Goal: Task Accomplishment & Management: Use online tool/utility

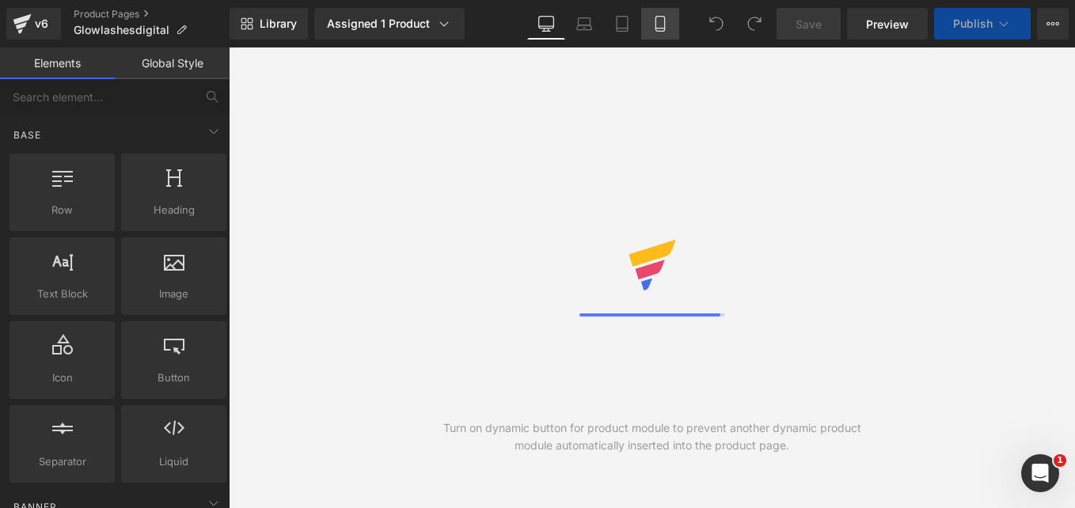
click at [657, 32] on link "Mobile" at bounding box center [660, 24] width 38 height 32
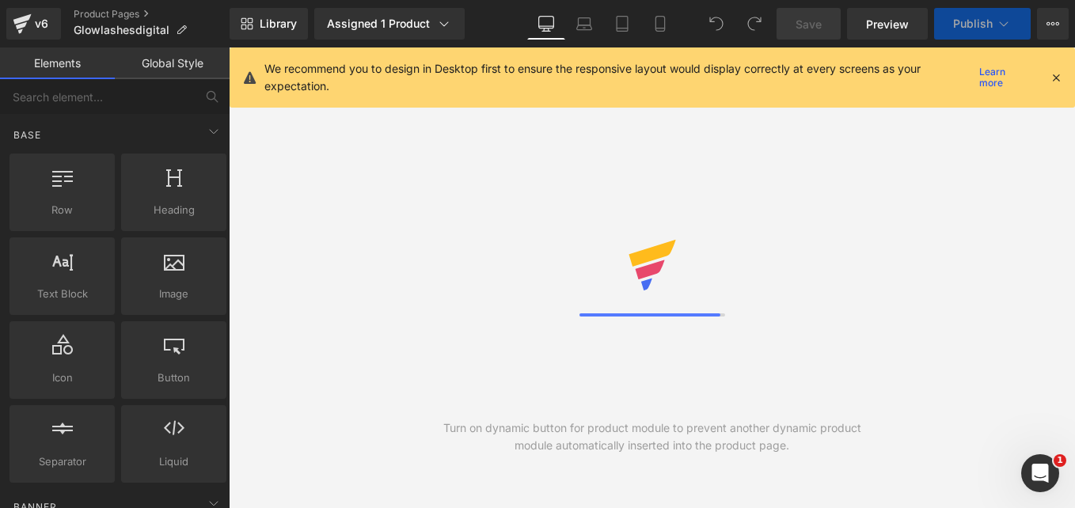
click at [1056, 80] on icon at bounding box center [1055, 77] width 14 height 14
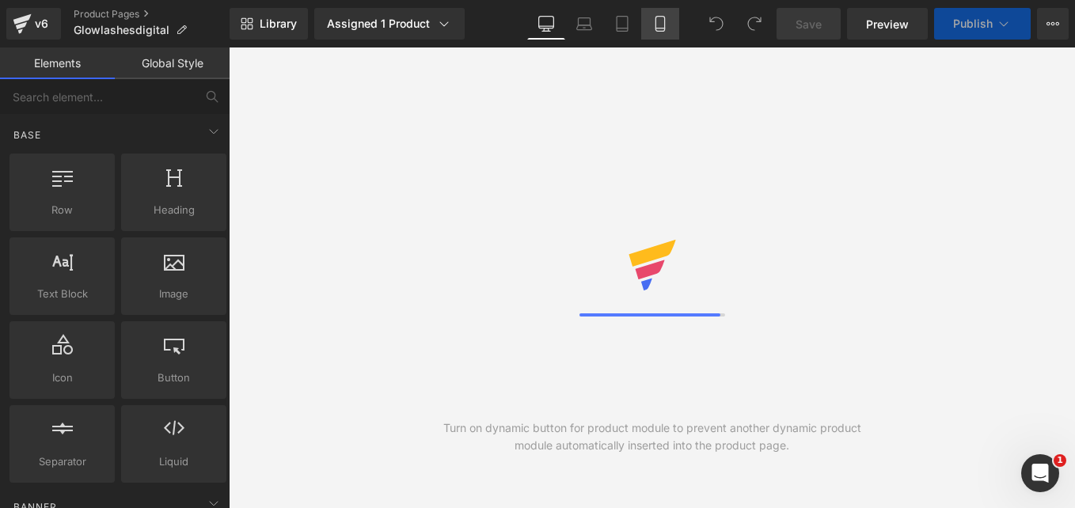
click at [662, 19] on icon at bounding box center [660, 24] width 16 height 16
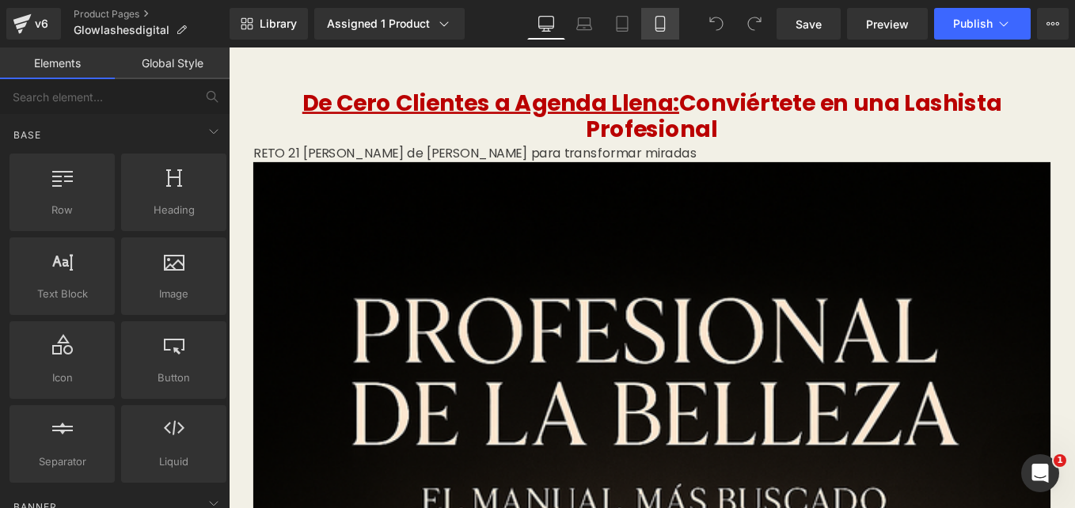
click at [667, 26] on icon at bounding box center [660, 24] width 16 height 16
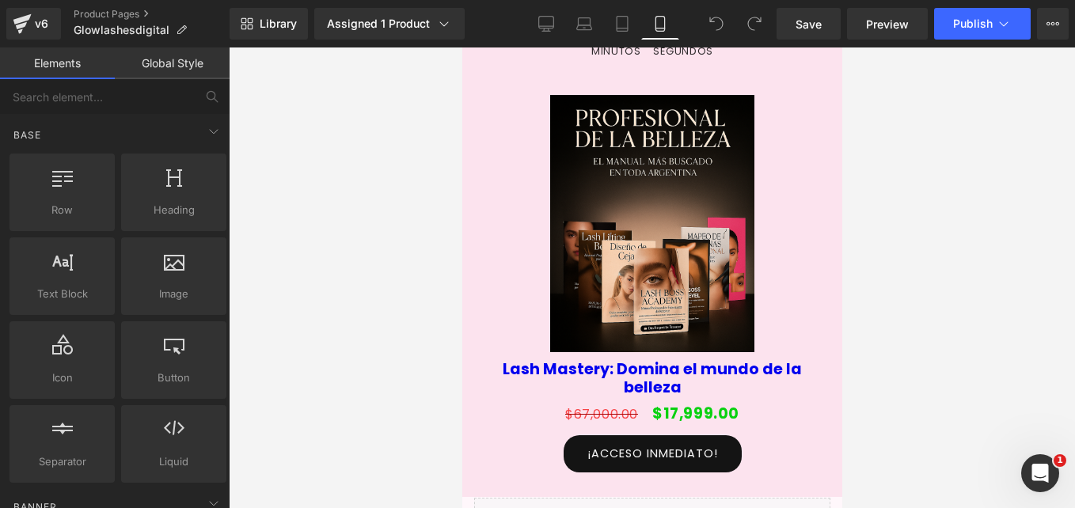
scroll to position [5539, 0]
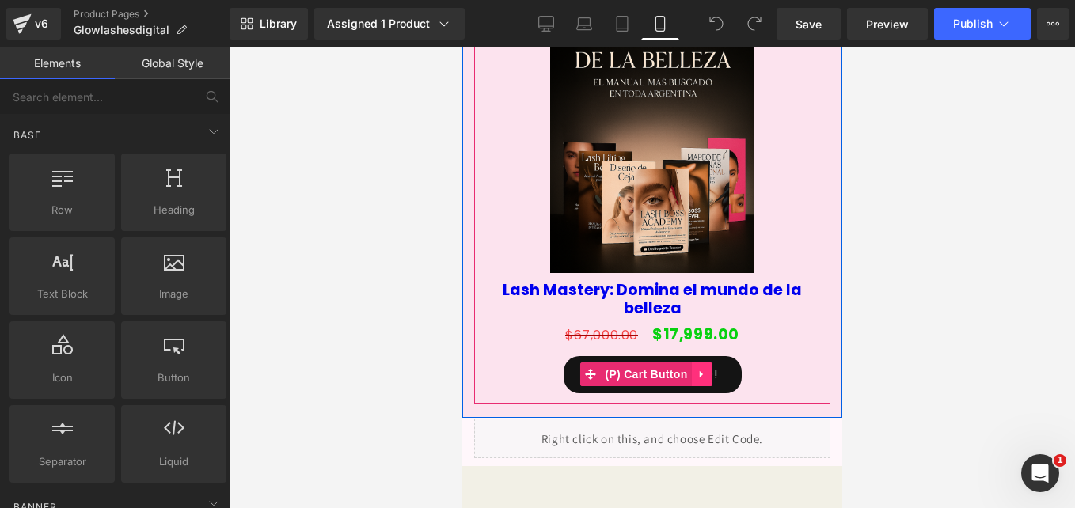
drag, startPoint x: 666, startPoint y: 228, endPoint x: 691, endPoint y: 222, distance: 25.1
click at [666, 362] on span "(P) Cart Button" at bounding box center [645, 374] width 90 height 24
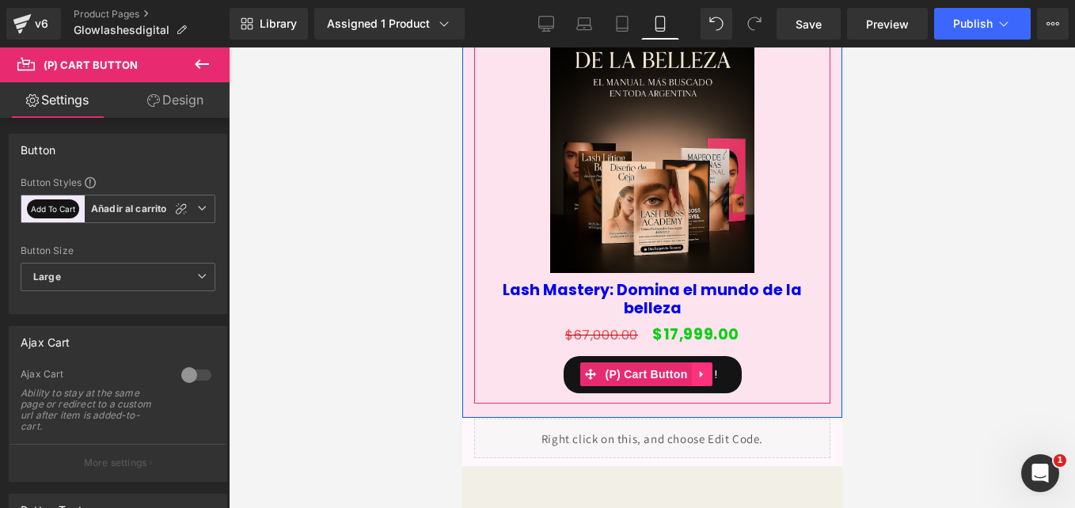
click at [700, 369] on icon at bounding box center [701, 375] width 11 height 12
click at [712, 369] on icon at bounding box center [711, 374] width 11 height 11
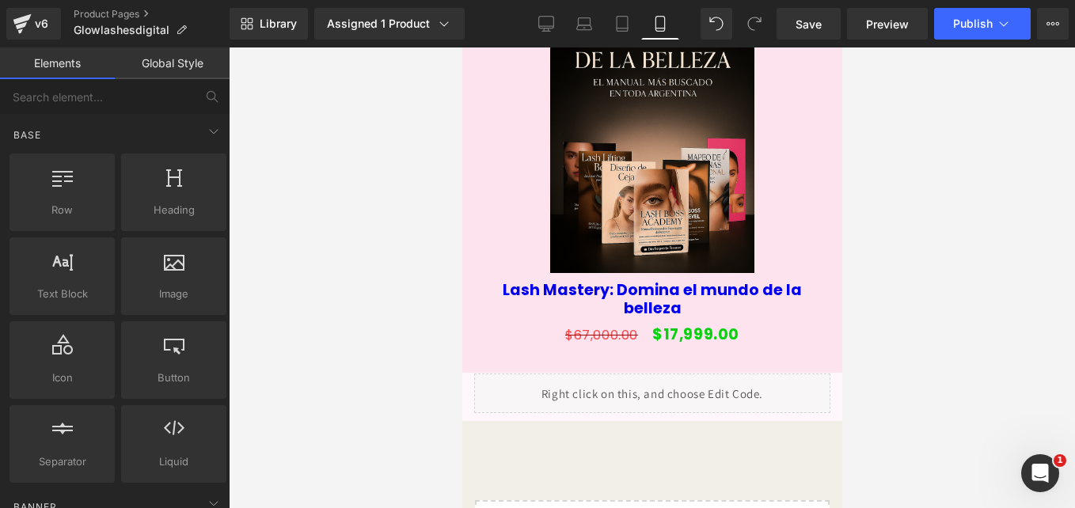
click at [206, 68] on link "Global Style" at bounding box center [172, 63] width 115 height 32
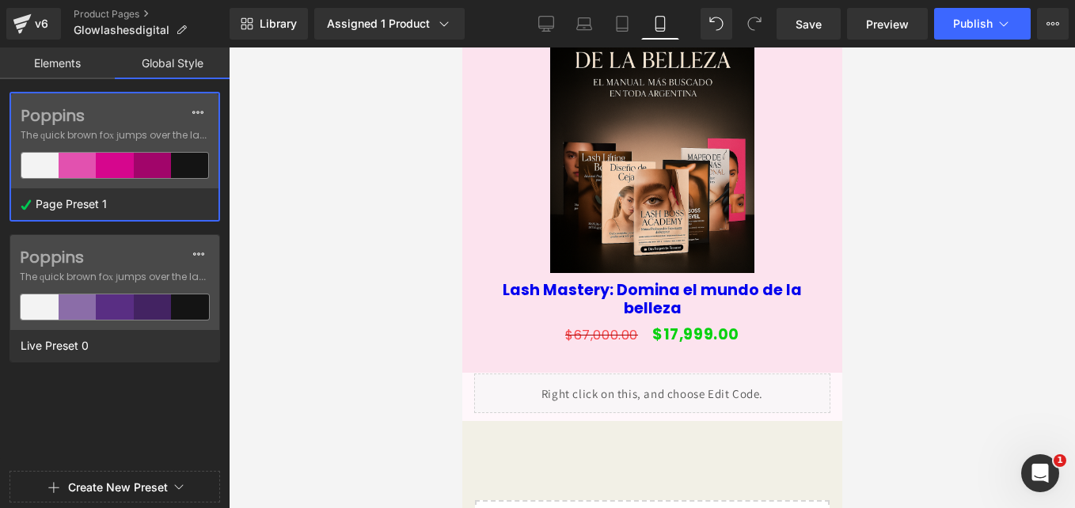
click at [170, 60] on link "Global Style" at bounding box center [172, 63] width 115 height 32
click at [50, 58] on link "Elements" at bounding box center [57, 63] width 115 height 32
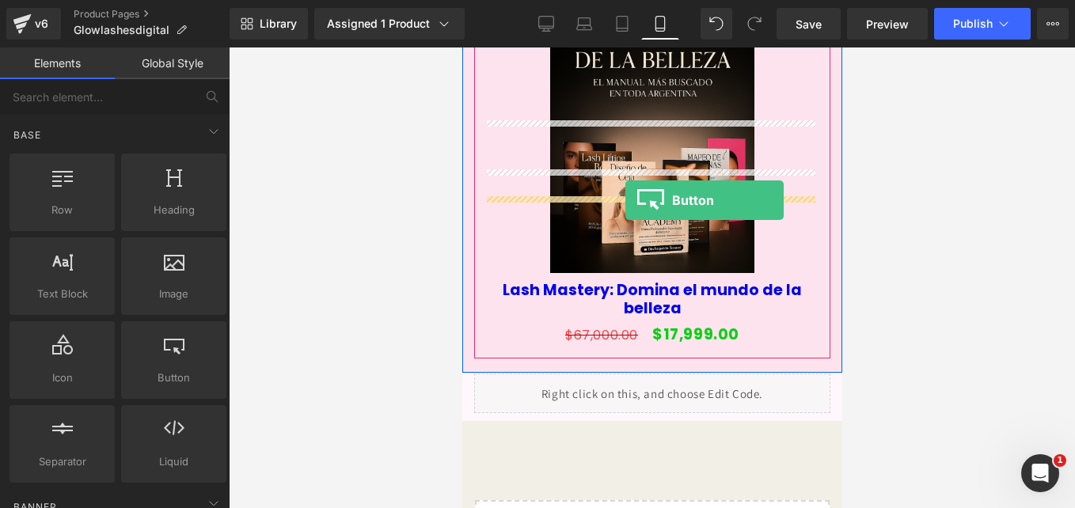
drag, startPoint x: 726, startPoint y: 396, endPoint x: 624, endPoint y: 200, distance: 220.1
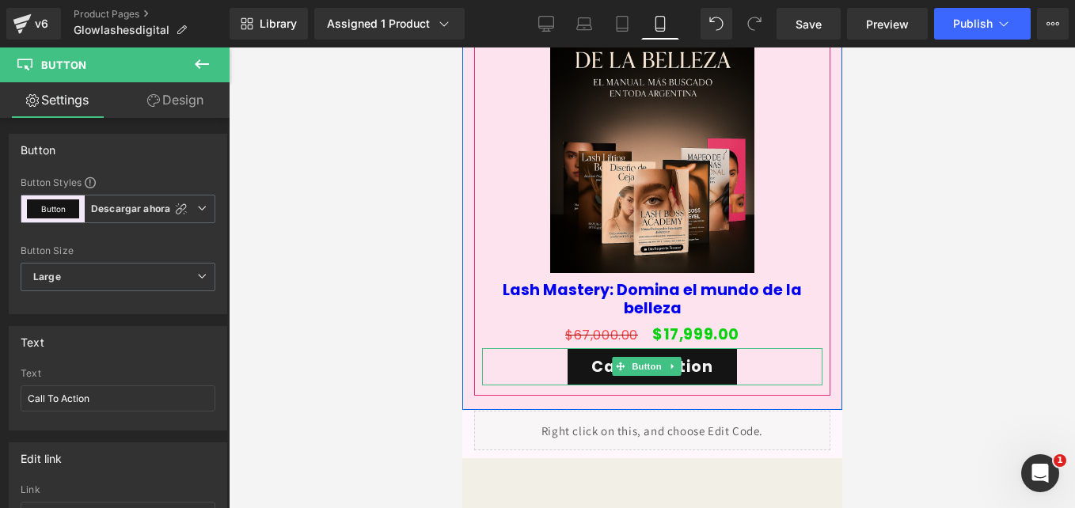
drag, startPoint x: 633, startPoint y: 196, endPoint x: 882, endPoint y: 264, distance: 258.4
click at [633, 348] on div at bounding box center [651, 348] width 340 height 1
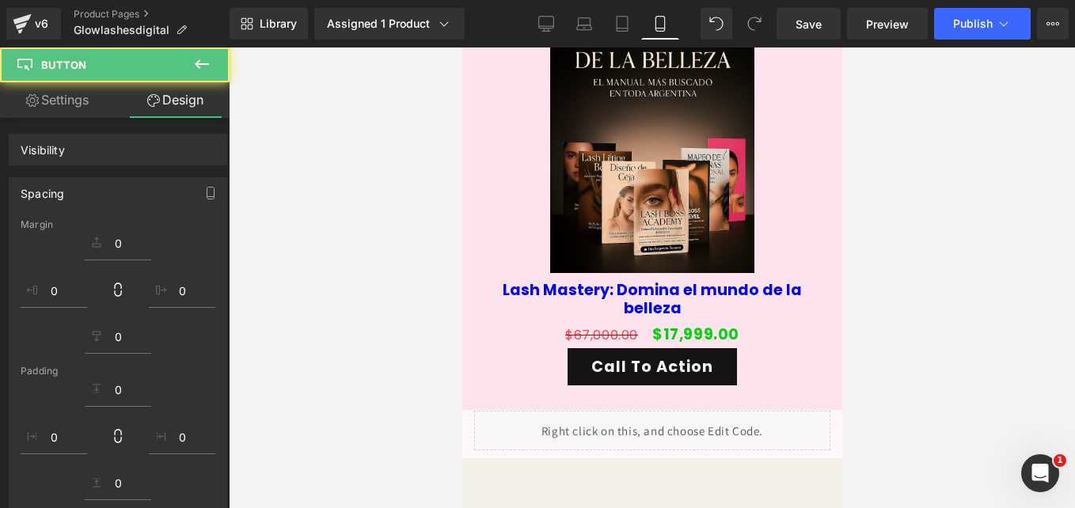
click at [173, 93] on link "Design" at bounding box center [175, 100] width 115 height 36
type input "0"
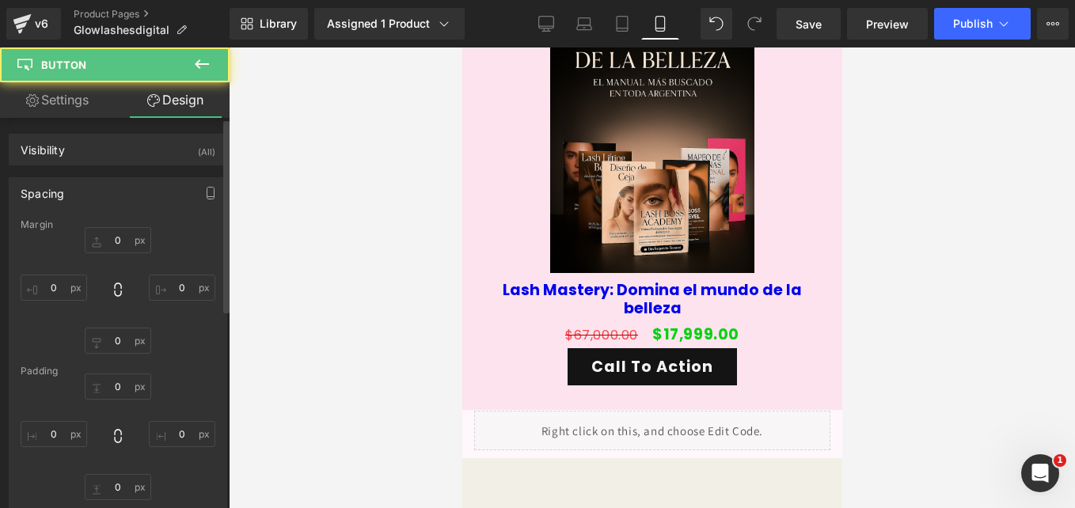
type input "0"
type input "30"
type input "0"
type input "30"
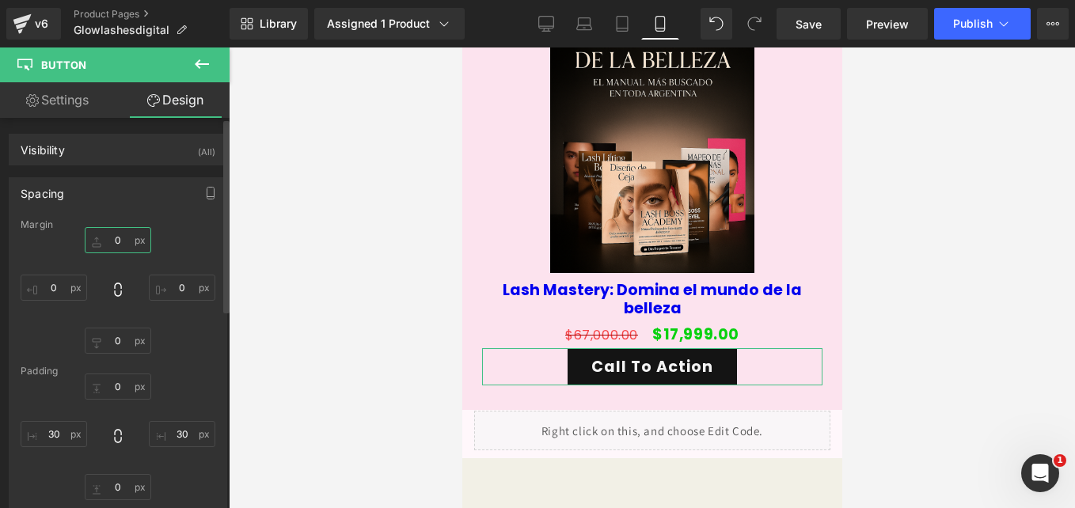
click at [119, 238] on input "0" at bounding box center [118, 240] width 66 height 26
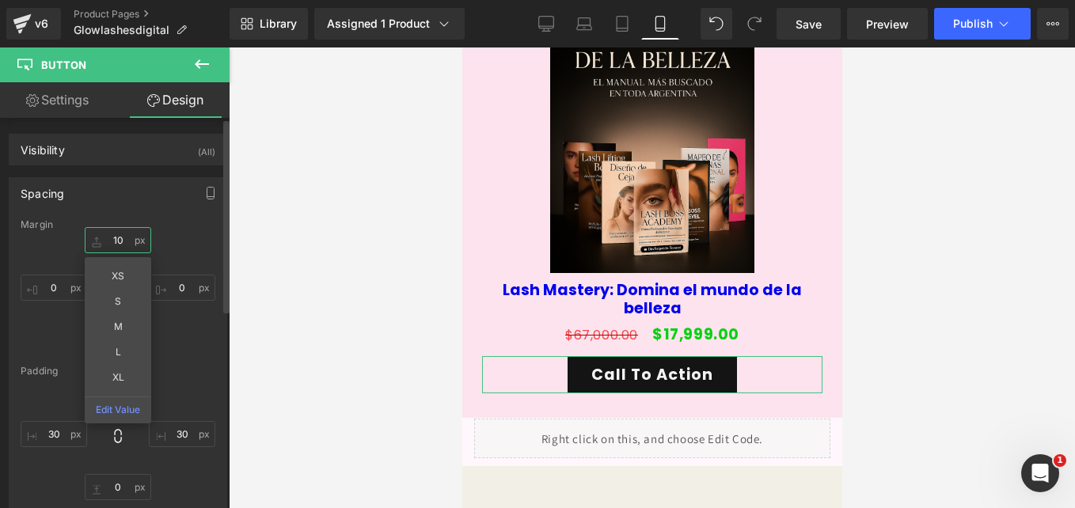
type input "10"
click at [170, 330] on div "10 10 XS S M L XL Edit Value 0px 0 0px 0 0px 0" at bounding box center [118, 290] width 195 height 127
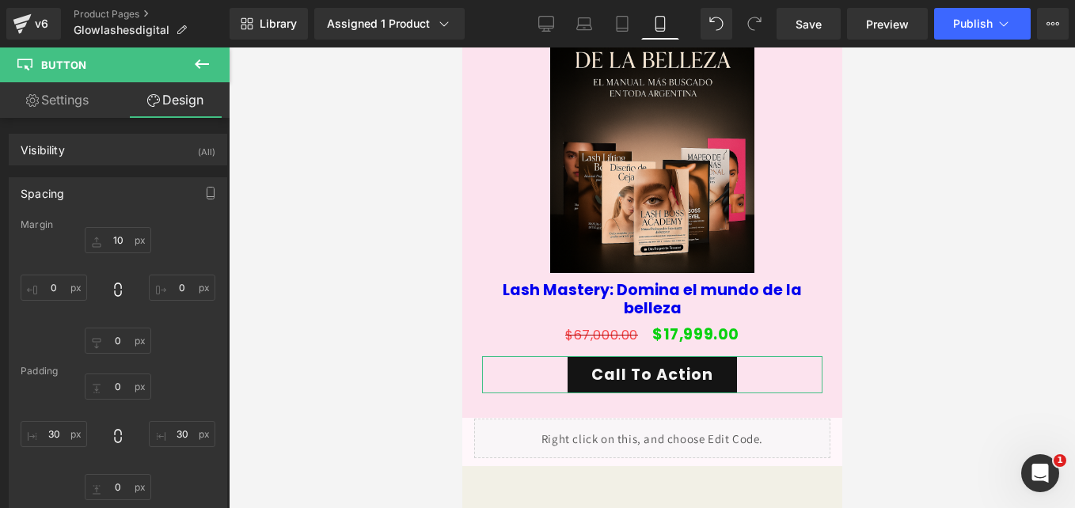
click at [56, 105] on link "Settings" at bounding box center [57, 100] width 115 height 36
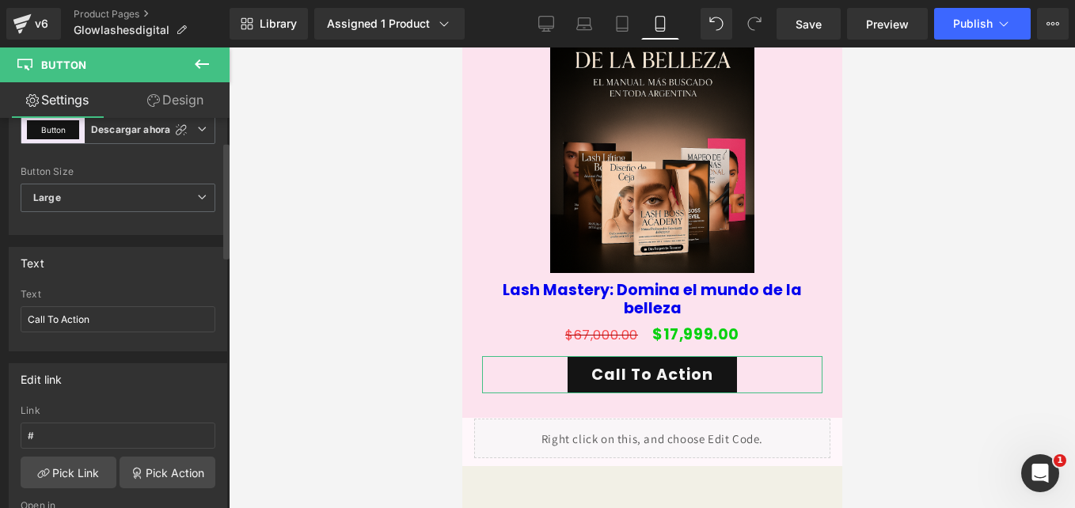
scroll to position [158, 0]
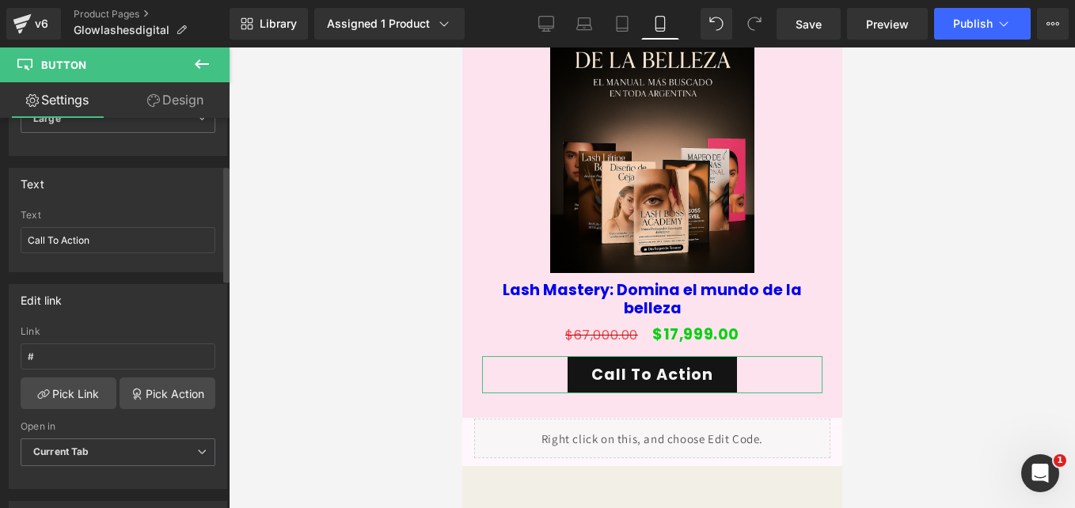
click at [114, 384] on div "# Link # Pick Link Pick Action Current Tab New Tab Open in Current Tab Current …" at bounding box center [117, 407] width 217 height 162
click at [105, 240] on input "Call To Action" at bounding box center [118, 240] width 195 height 26
click at [0, 241] on html "Button You are previewing how the will restyle your page. You can not edit Elem…" at bounding box center [537, 254] width 1075 height 508
click at [29, 238] on input "Quiero mi manual!" at bounding box center [118, 240] width 195 height 26
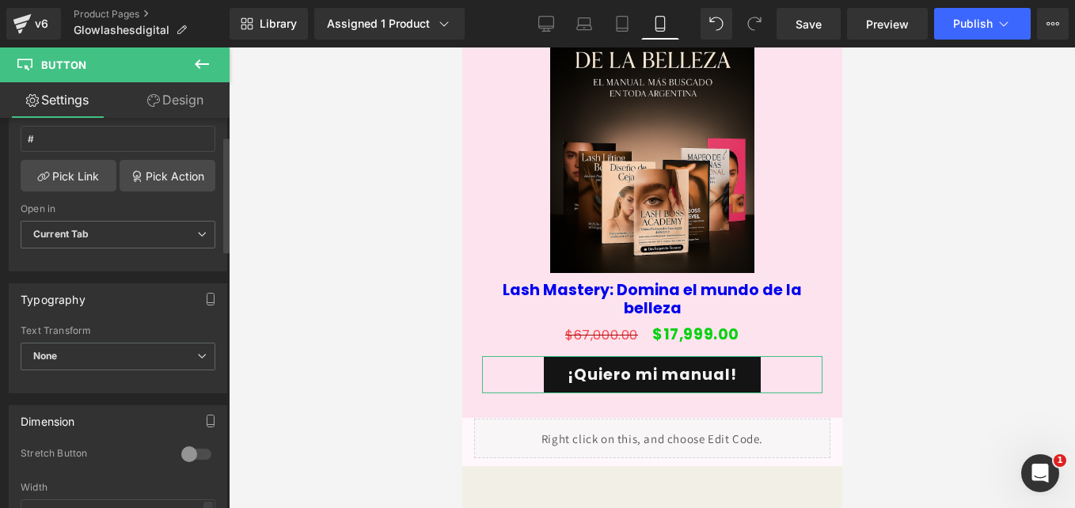
scroll to position [0, 0]
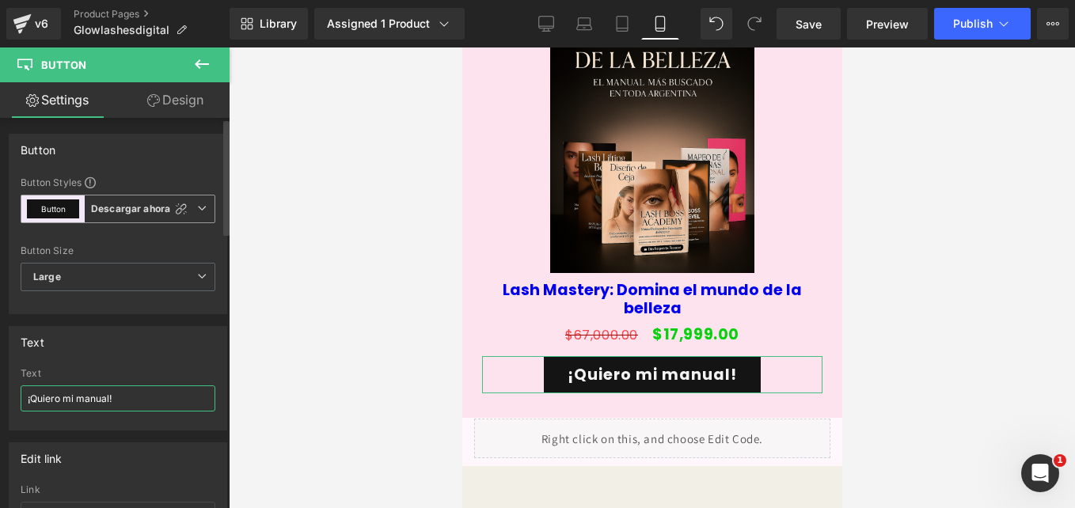
type input "¡Quiero mi manual!"
click at [202, 205] on span "Button Descargar ahora" at bounding box center [118, 209] width 195 height 28
click at [126, 347] on div "Text" at bounding box center [117, 342] width 217 height 30
click at [133, 274] on span "Large" at bounding box center [118, 277] width 195 height 28
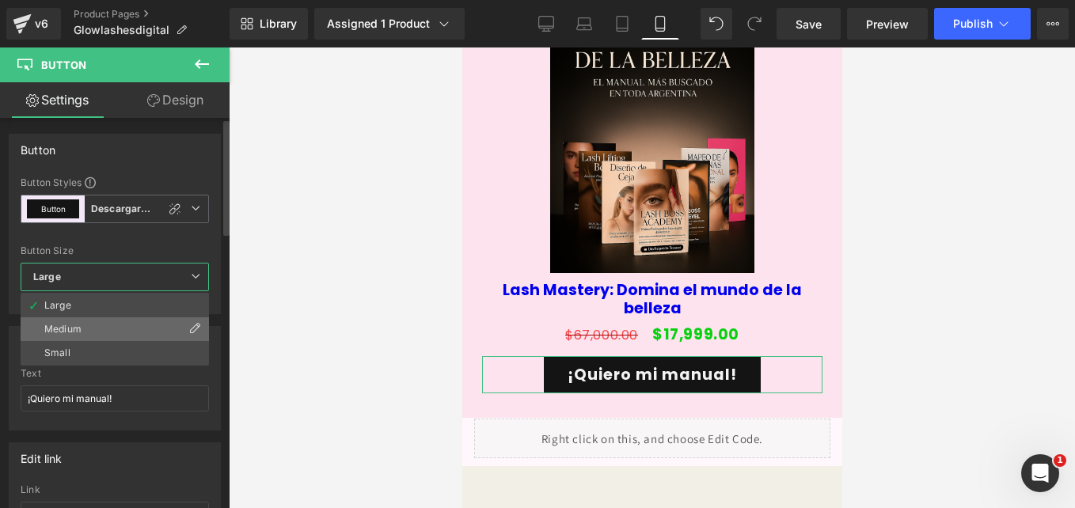
click at [119, 321] on li "Medium" at bounding box center [115, 329] width 188 height 24
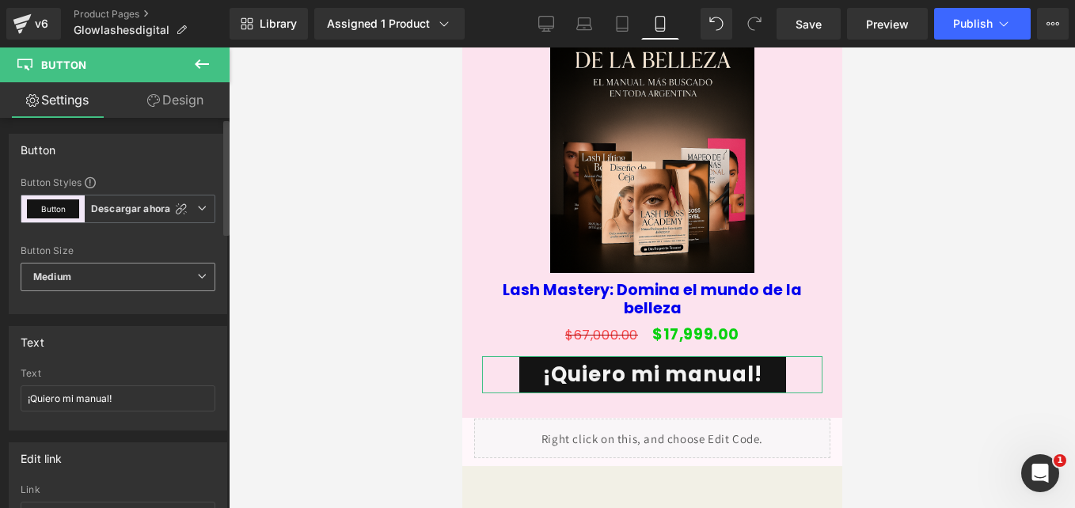
click at [142, 270] on span "Medium" at bounding box center [118, 277] width 195 height 28
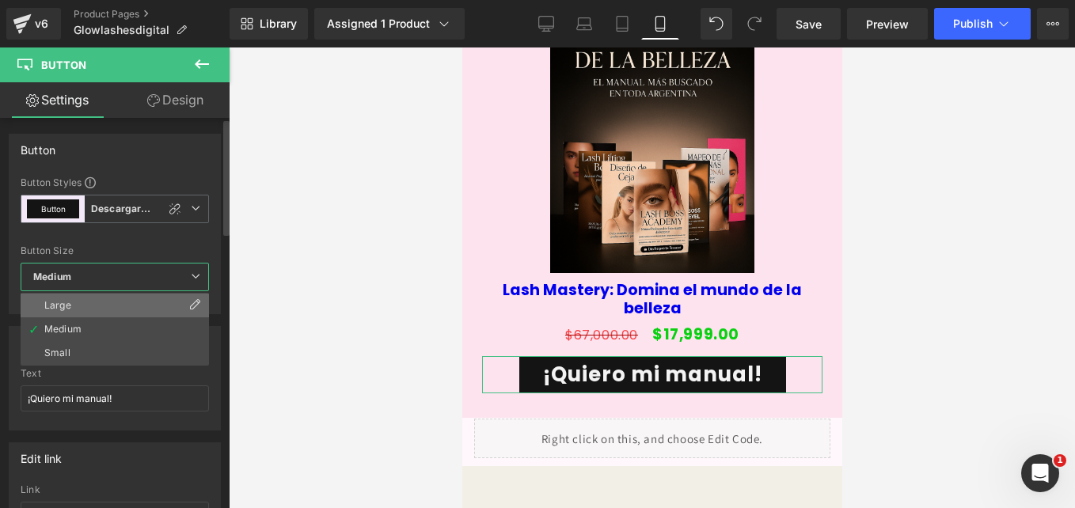
click at [117, 298] on li "Large" at bounding box center [115, 306] width 188 height 24
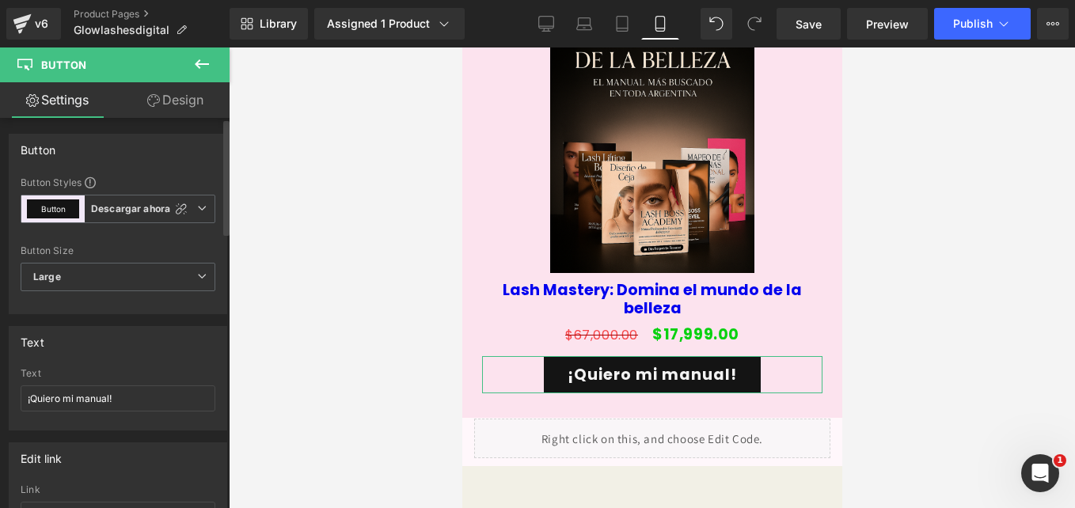
click at [144, 334] on div "Text" at bounding box center [117, 342] width 217 height 30
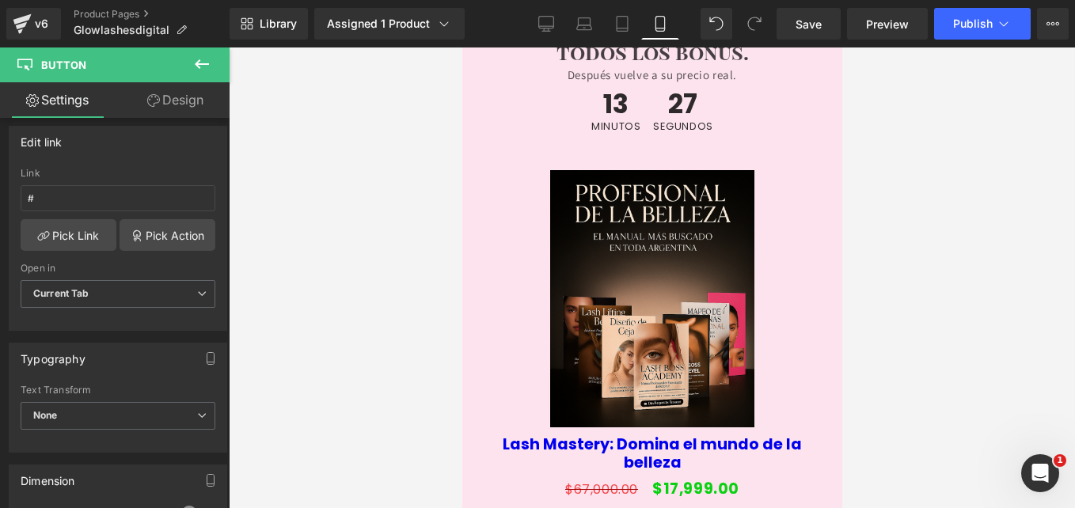
scroll to position [5543, 0]
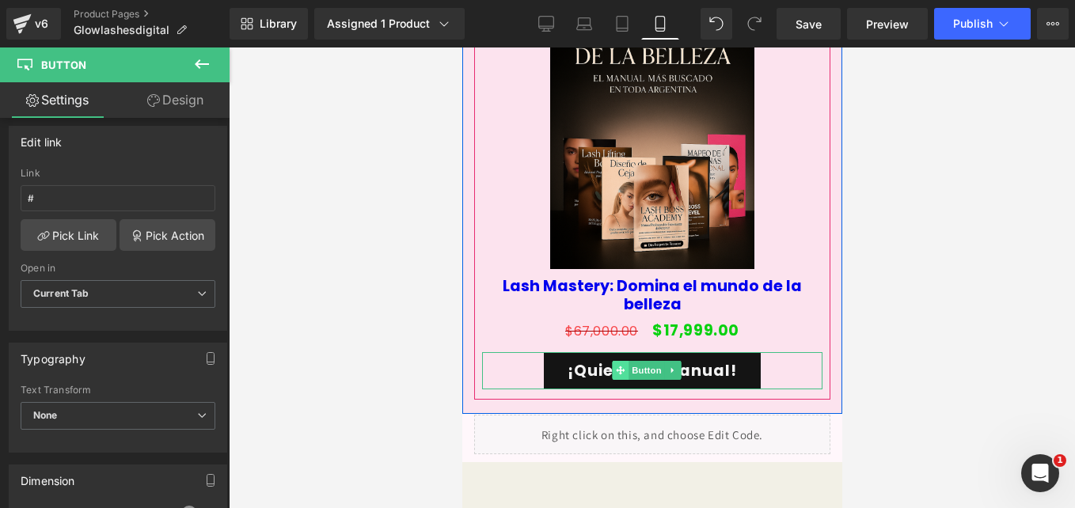
drag, startPoint x: 645, startPoint y: 216, endPoint x: 619, endPoint y: 218, distance: 26.2
click at [645, 361] on span "Button" at bounding box center [645, 370] width 36 height 19
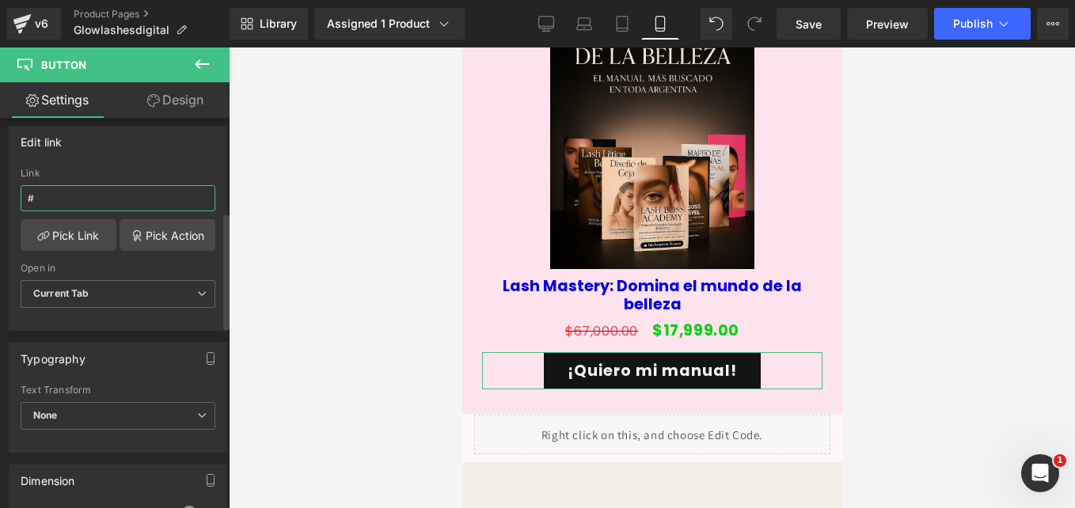
click at [96, 194] on input "#" at bounding box center [118, 198] width 195 height 26
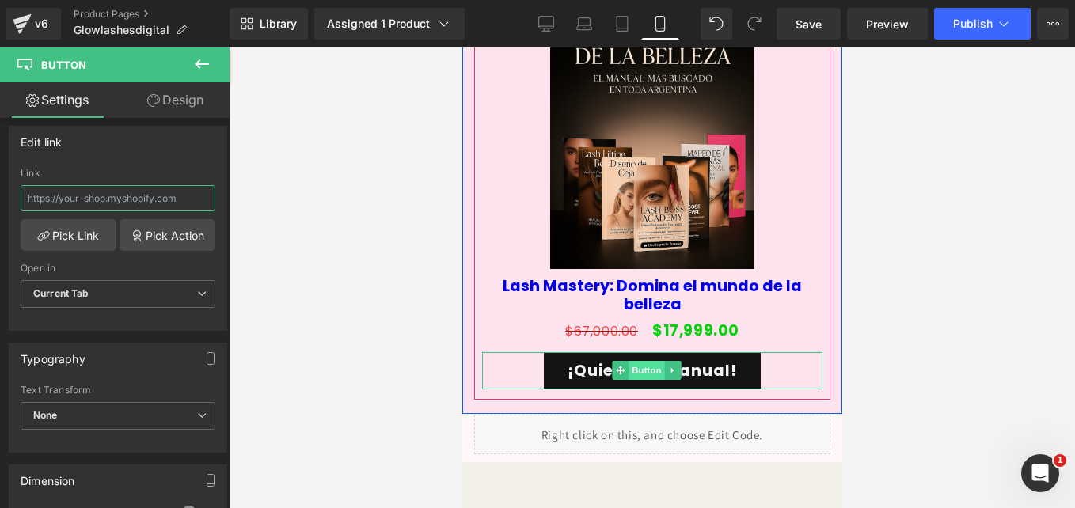
click at [650, 361] on span "Button" at bounding box center [645, 370] width 36 height 19
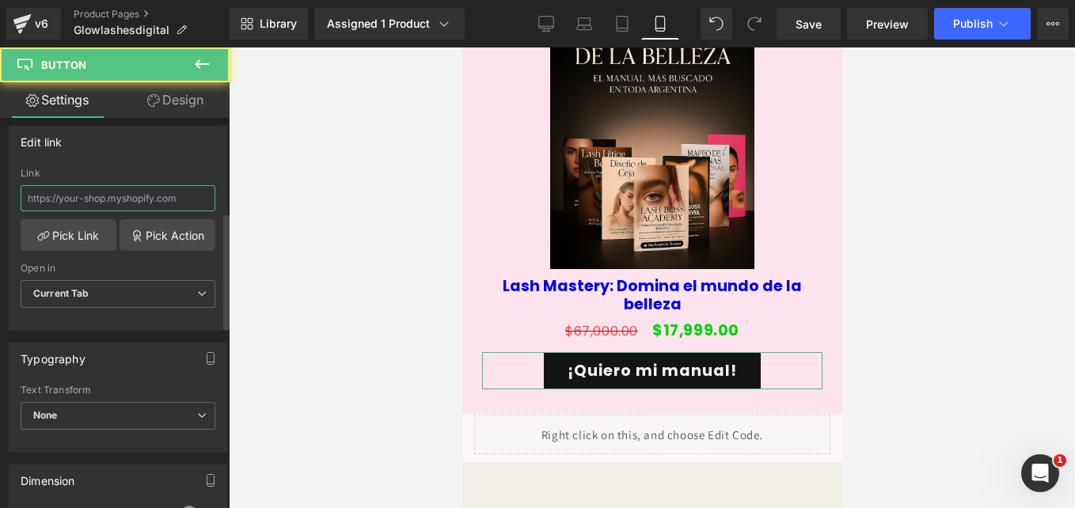
click at [99, 195] on input "text" at bounding box center [118, 198] width 195 height 26
paste input "[URL][DOMAIN_NAME]"
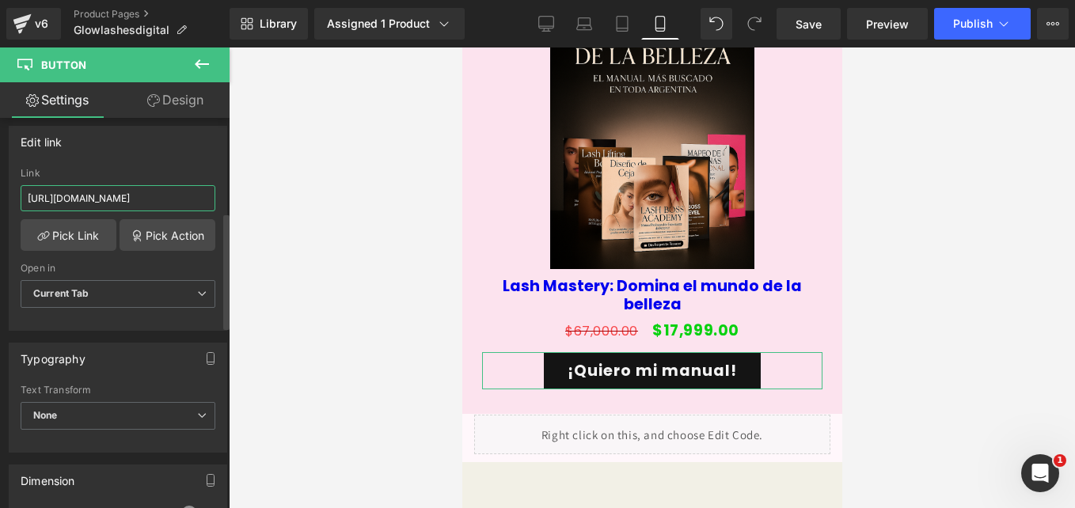
type input "[URL][DOMAIN_NAME]"
click at [149, 180] on div "Link [URL][DOMAIN_NAME]" at bounding box center [118, 193] width 195 height 51
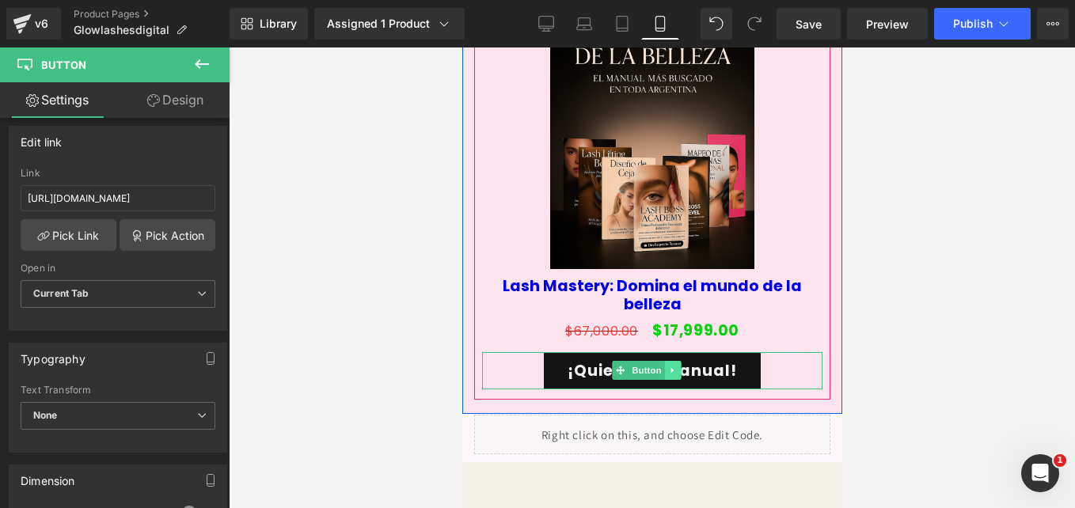
click at [669, 366] on icon at bounding box center [671, 370] width 9 height 9
click at [659, 366] on icon at bounding box center [663, 370] width 9 height 9
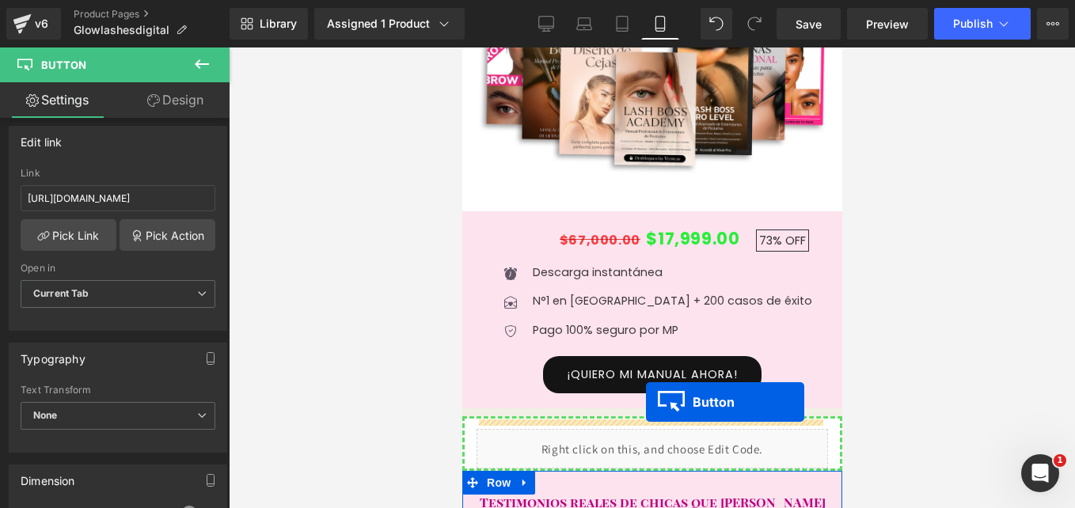
scroll to position [2283, 0]
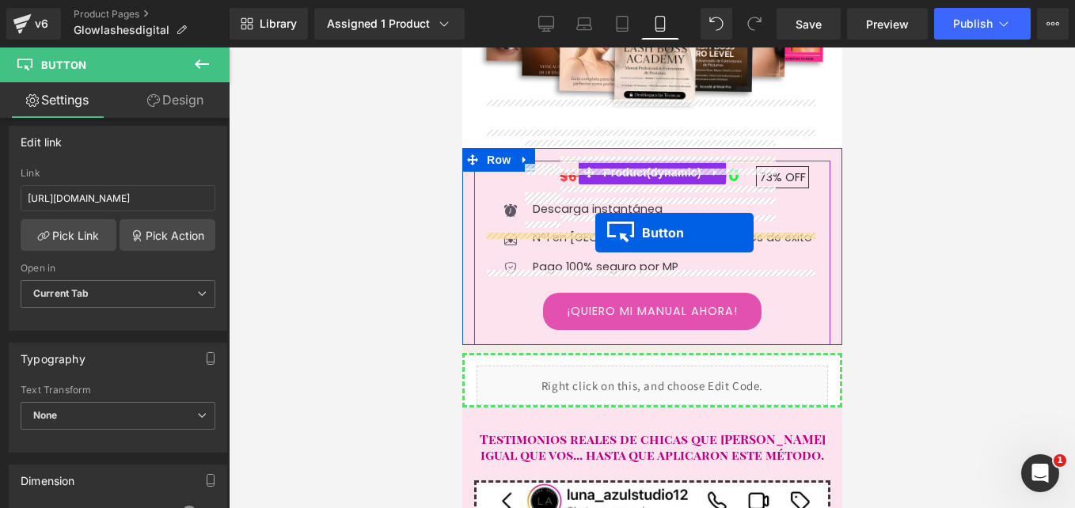
drag, startPoint x: 618, startPoint y: 264, endPoint x: 594, endPoint y: 233, distance: 39.6
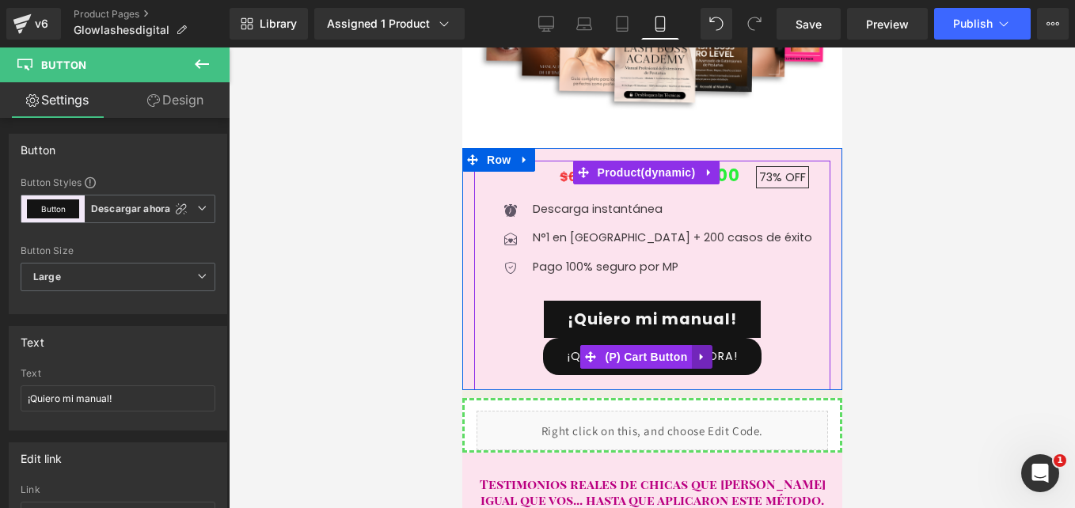
click at [699, 351] on icon at bounding box center [701, 357] width 11 height 12
click at [706, 351] on icon at bounding box center [711, 356] width 11 height 11
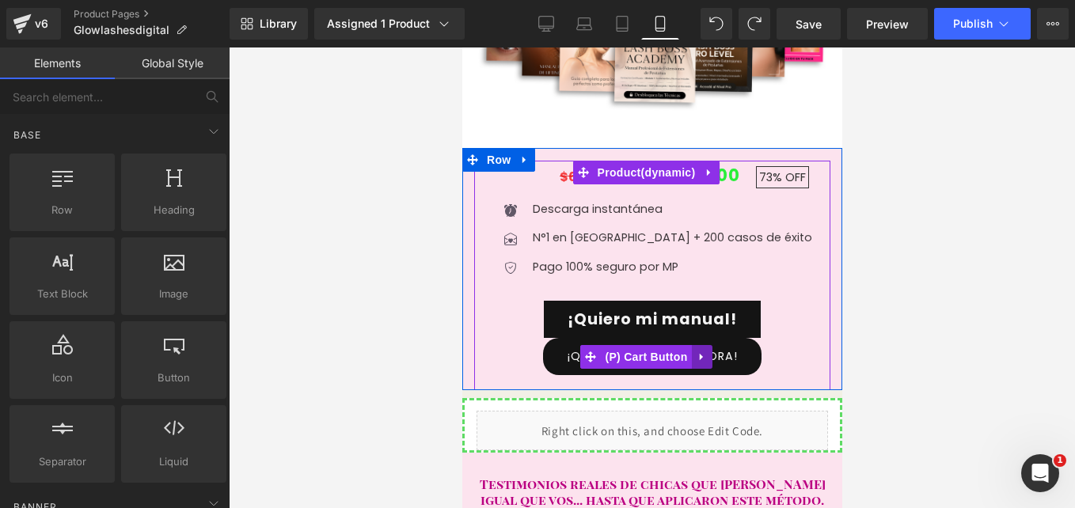
click at [700, 351] on icon at bounding box center [701, 357] width 11 height 12
click at [709, 351] on icon at bounding box center [711, 356] width 11 height 11
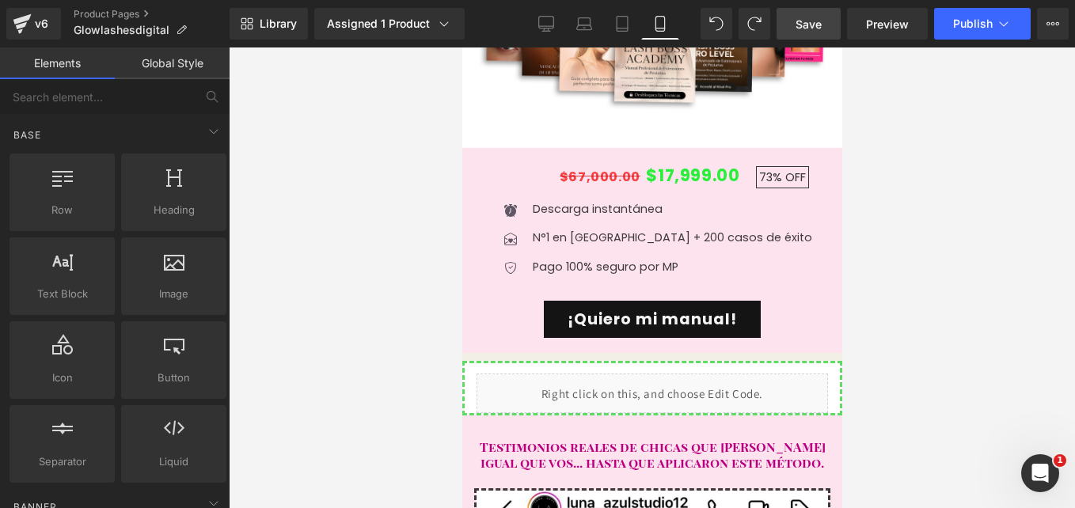
click at [811, 23] on span "Save" at bounding box center [808, 24] width 26 height 17
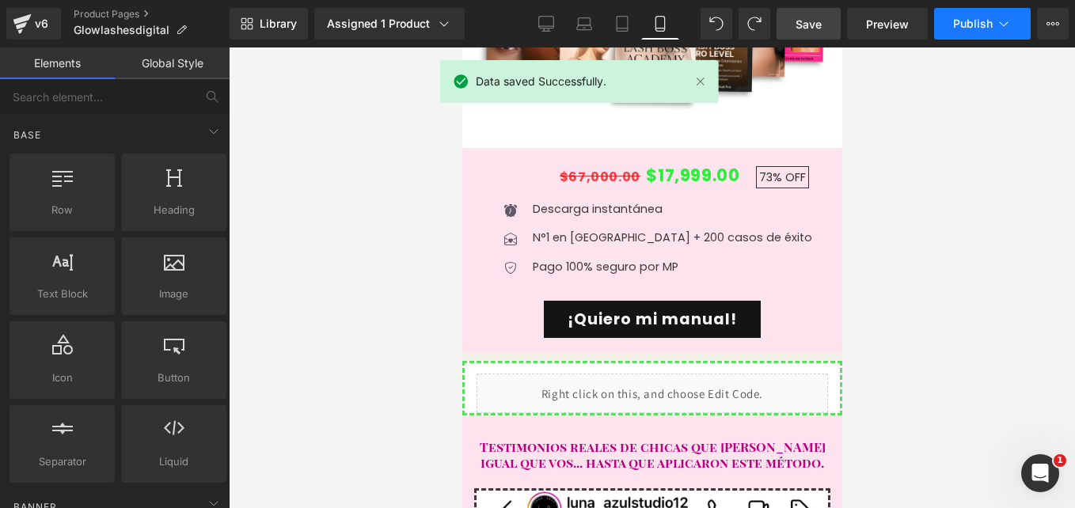
click at [978, 22] on span "Publish" at bounding box center [973, 23] width 40 height 13
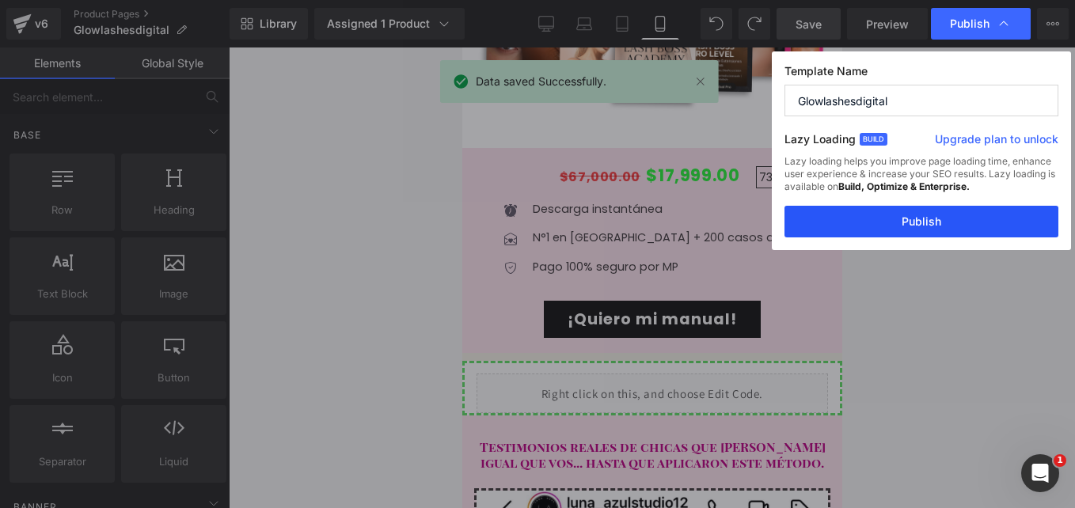
click at [806, 214] on button "Publish" at bounding box center [921, 222] width 274 height 32
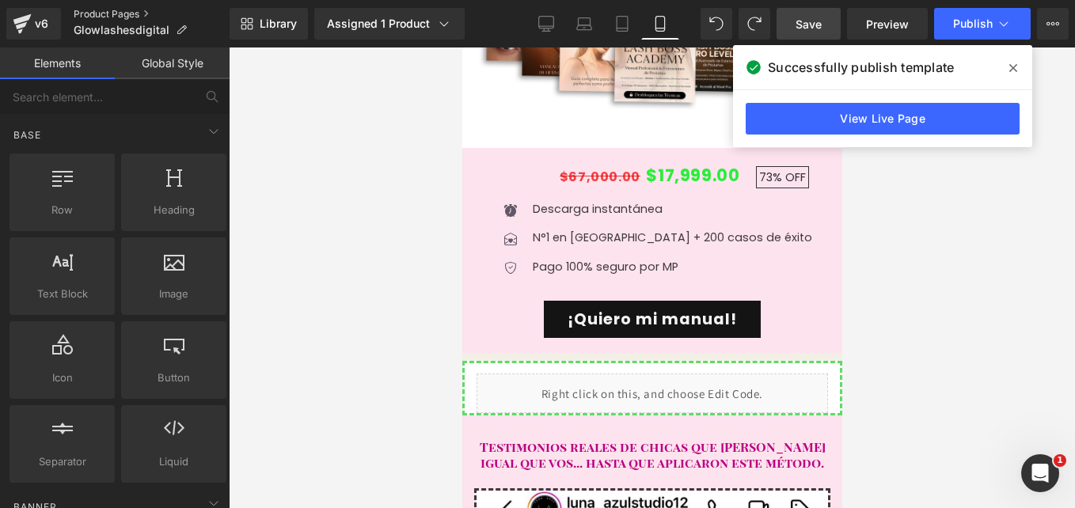
click at [128, 10] on link "Product Pages" at bounding box center [152, 14] width 156 height 13
